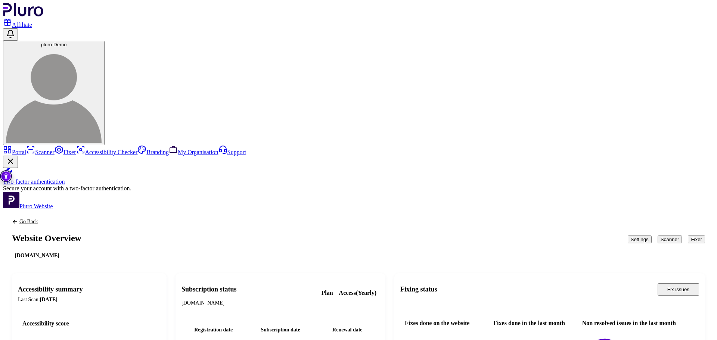
click at [688, 236] on button "Fixer" at bounding box center [696, 240] width 17 height 8
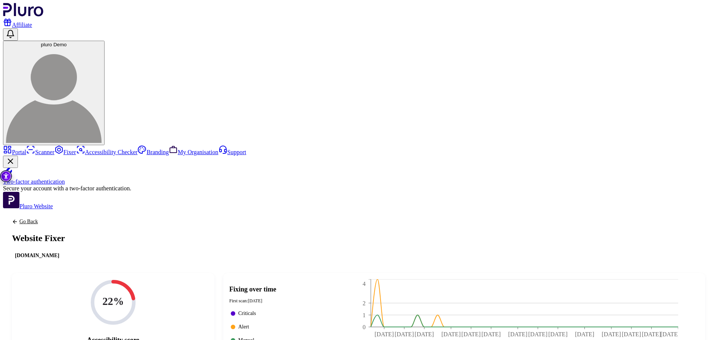
click at [123, 210] on div "Go Back Website Fixer [DOMAIN_NAME]" at bounding box center [358, 239] width 711 height 59
click at [65, 219] on link "Go Back" at bounding box center [38, 222] width 53 height 6
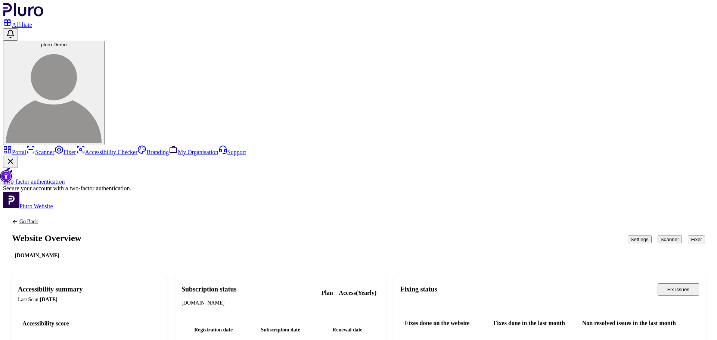
click at [658, 236] on button "Scanner" at bounding box center [670, 240] width 25 height 8
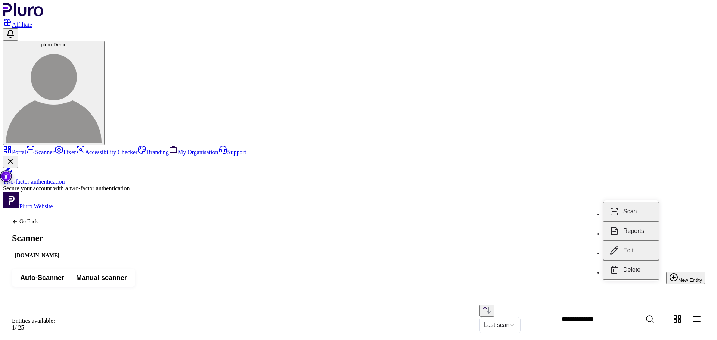
click at [630, 224] on button "Reports" at bounding box center [631, 230] width 56 height 19
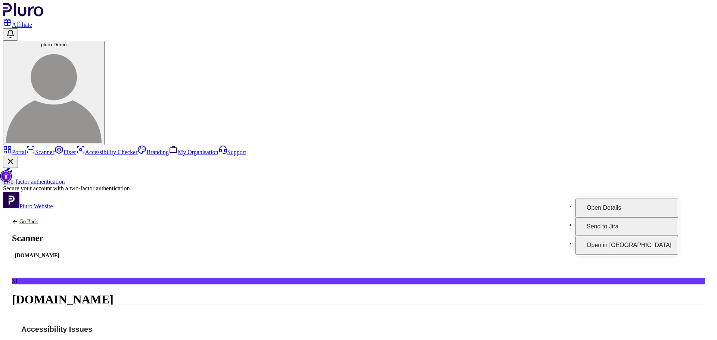
click at [652, 203] on button "Open Details" at bounding box center [627, 208] width 103 height 19
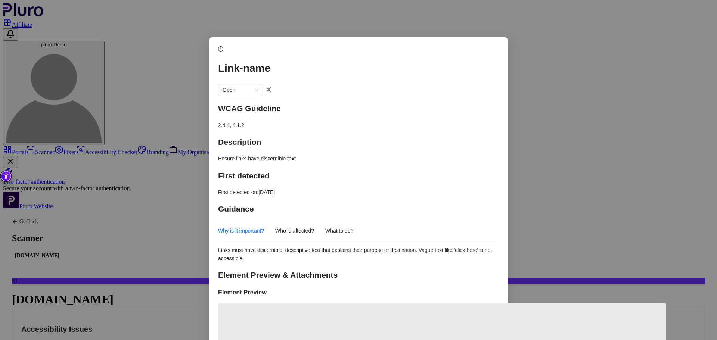
click at [339, 222] on div "Why is it important? Who is affected? What to do?" at bounding box center [285, 231] width 135 height 18
click at [339, 226] on span "What to do?" at bounding box center [339, 230] width 28 height 9
click at [343, 226] on span "What to do?" at bounding box center [339, 230] width 28 height 9
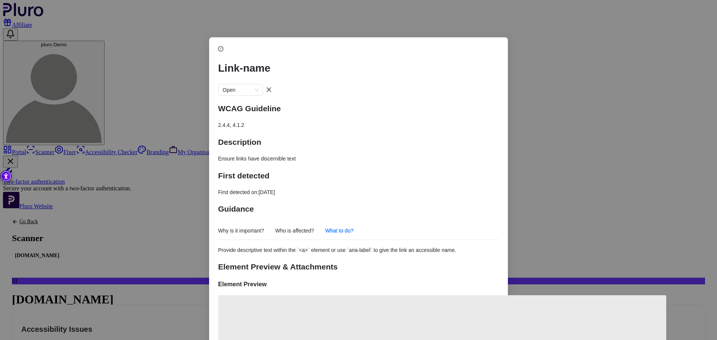
click at [304, 226] on span "Who is affected?" at bounding box center [294, 230] width 39 height 9
click at [486, 49] on div "Link-name Open" at bounding box center [358, 70] width 281 height 51
click at [272, 87] on icon "close" at bounding box center [269, 90] width 6 height 6
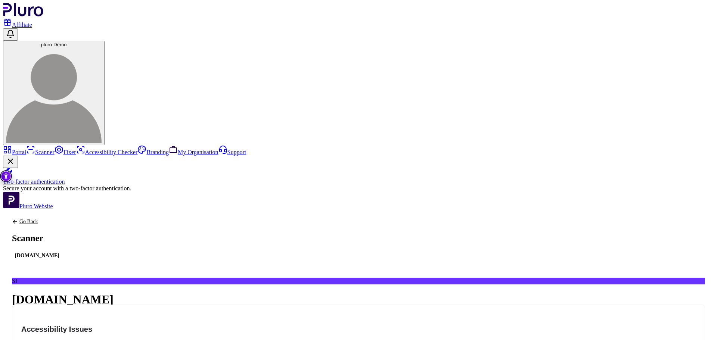
scroll to position [353, 0]
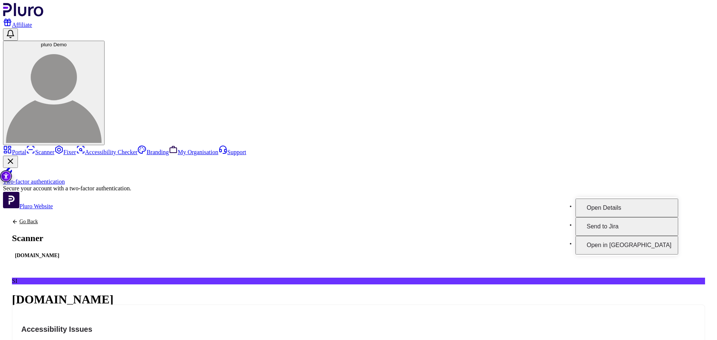
click at [666, 199] on button "Open Details" at bounding box center [627, 208] width 103 height 19
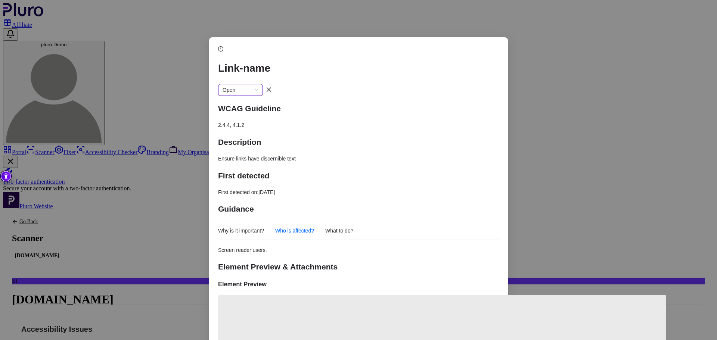
click at [258, 84] on span "Open" at bounding box center [241, 89] width 36 height 11
click at [275, 84] on button "Close dialog" at bounding box center [269, 90] width 12 height 12
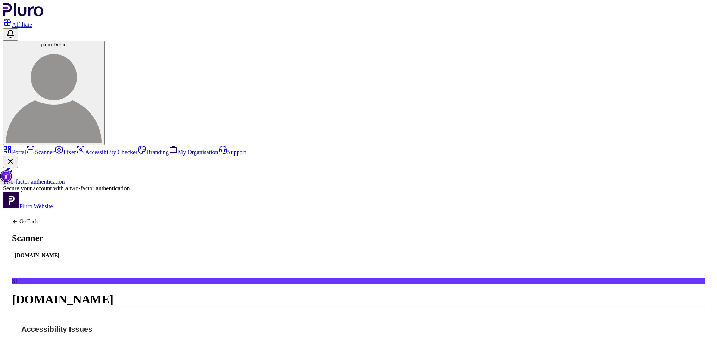
scroll to position [353, 0]
drag, startPoint x: 647, startPoint y: 131, endPoint x: 664, endPoint y: 131, distance: 17.9
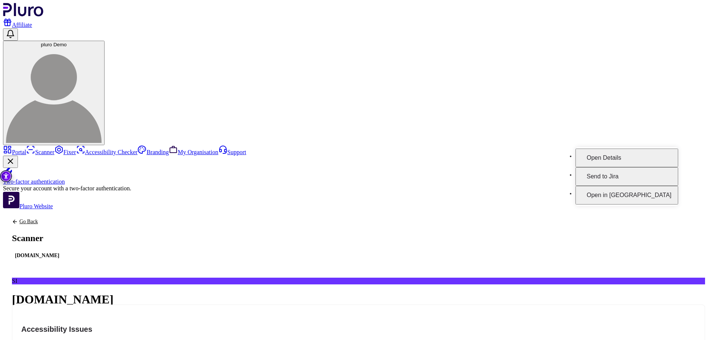
click at [666, 156] on button "Open Details" at bounding box center [627, 158] width 103 height 19
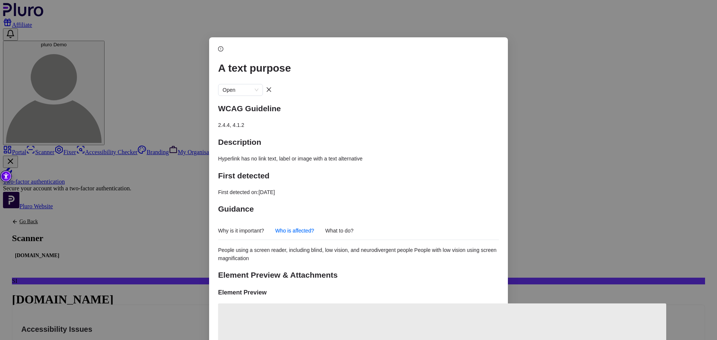
click at [307, 156] on span "Hyperlink has no link text, label or image with a text alternative" at bounding box center [290, 159] width 145 height 6
click at [272, 87] on icon "close" at bounding box center [269, 90] width 6 height 6
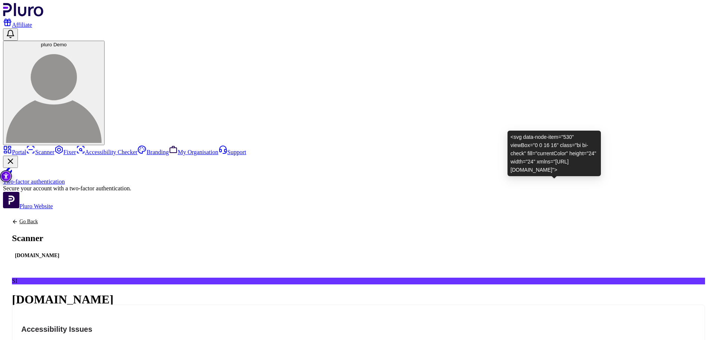
scroll to position [388, 0]
